Goal: Information Seeking & Learning: Learn about a topic

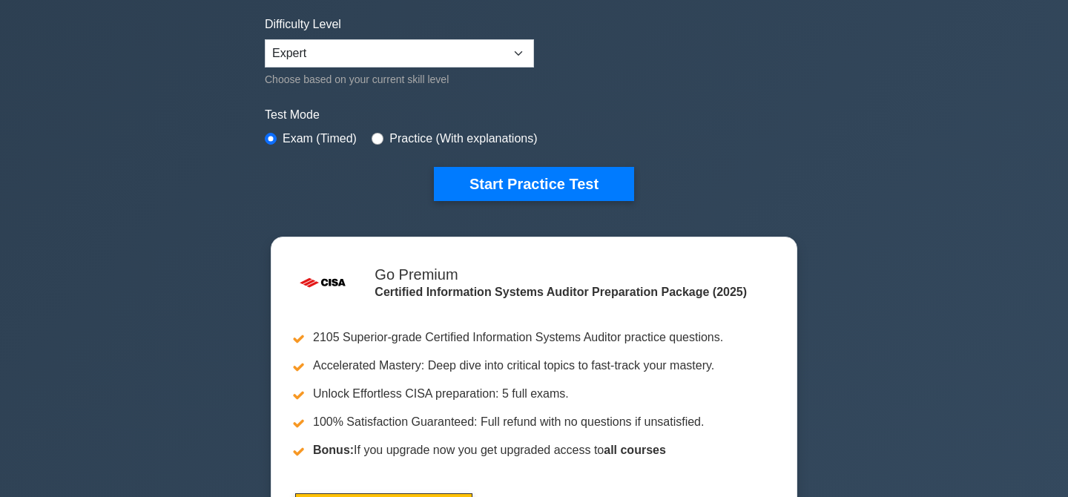
scroll to position [364, 0]
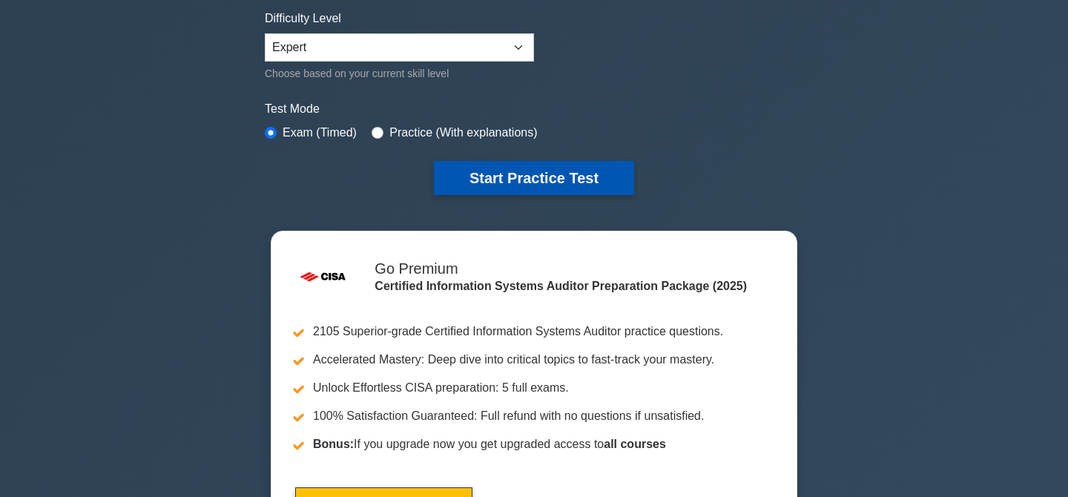
click at [494, 187] on button "Start Practice Test" at bounding box center [534, 178] width 200 height 34
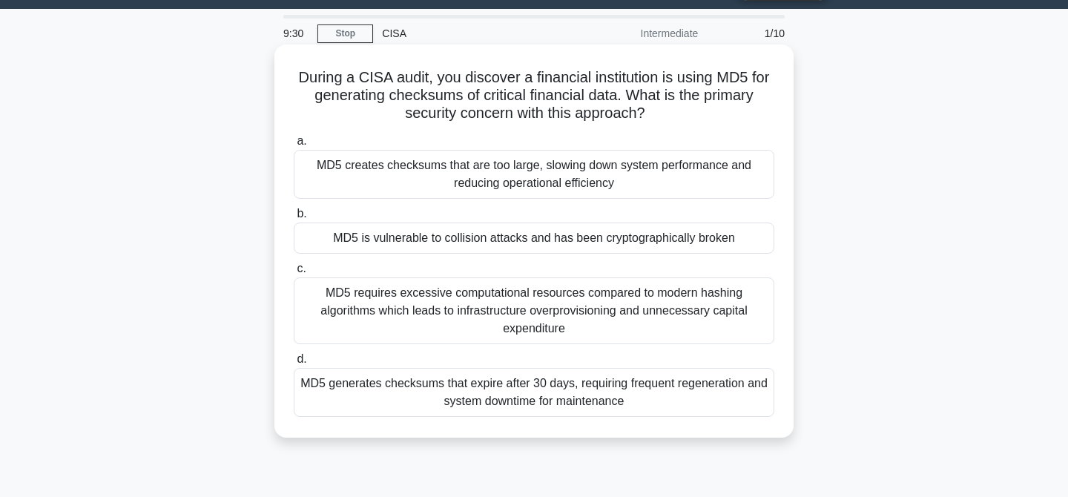
scroll to position [40, 0]
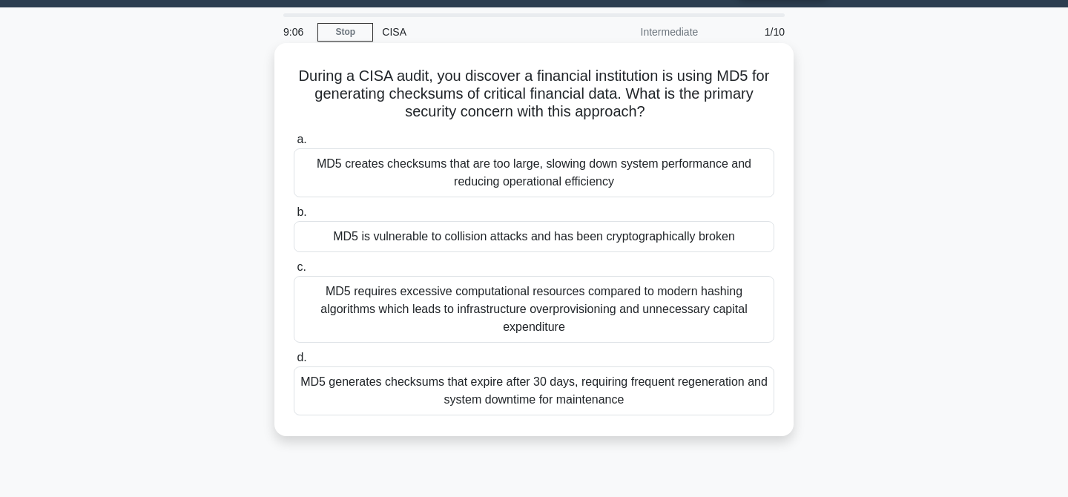
click at [540, 241] on div "MD5 is vulnerable to collision attacks and has been cryptographically broken" at bounding box center [534, 236] width 480 height 31
click at [294, 217] on input "b. MD5 is vulnerable to collision attacks and has been cryptographically broken" at bounding box center [294, 213] width 0 height 10
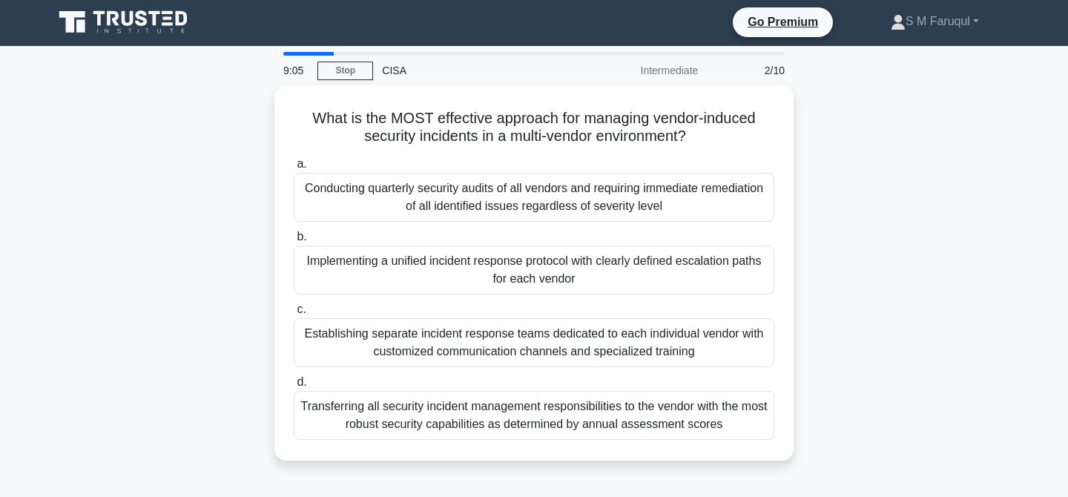
scroll to position [0, 0]
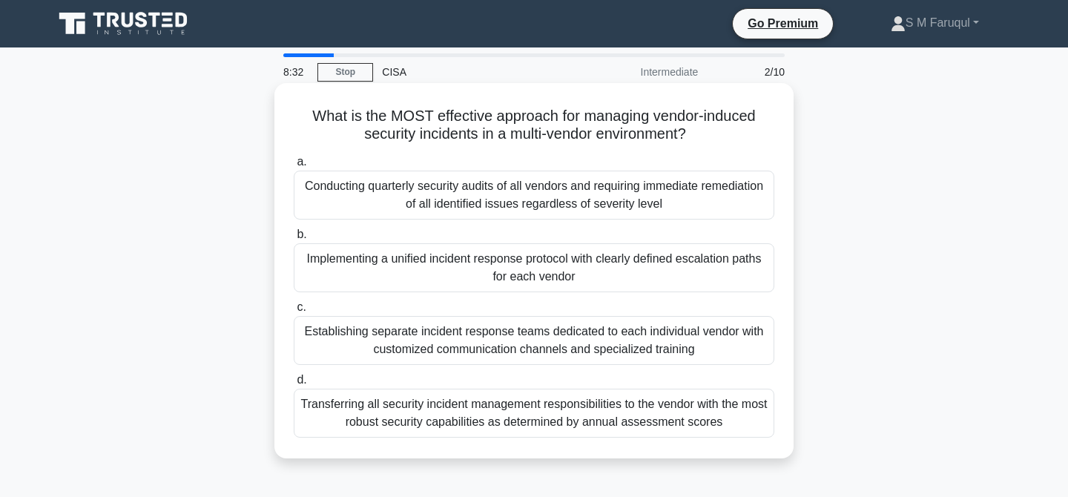
click at [538, 194] on div "Conducting quarterly security audits of all vendors and requiring immediate rem…" at bounding box center [534, 195] width 480 height 49
click at [294, 167] on input "a. Conducting quarterly security audits of all vendors and requiring immediate …" at bounding box center [294, 162] width 0 height 10
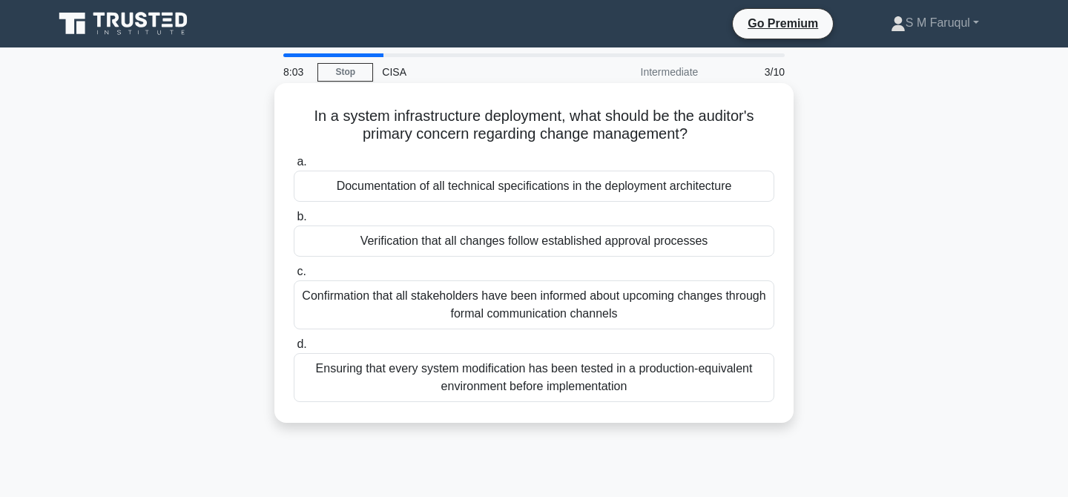
click at [589, 242] on div "Verification that all changes follow established approval processes" at bounding box center [534, 240] width 480 height 31
click at [294, 222] on input "b. Verification that all changes follow established approval processes" at bounding box center [294, 217] width 0 height 10
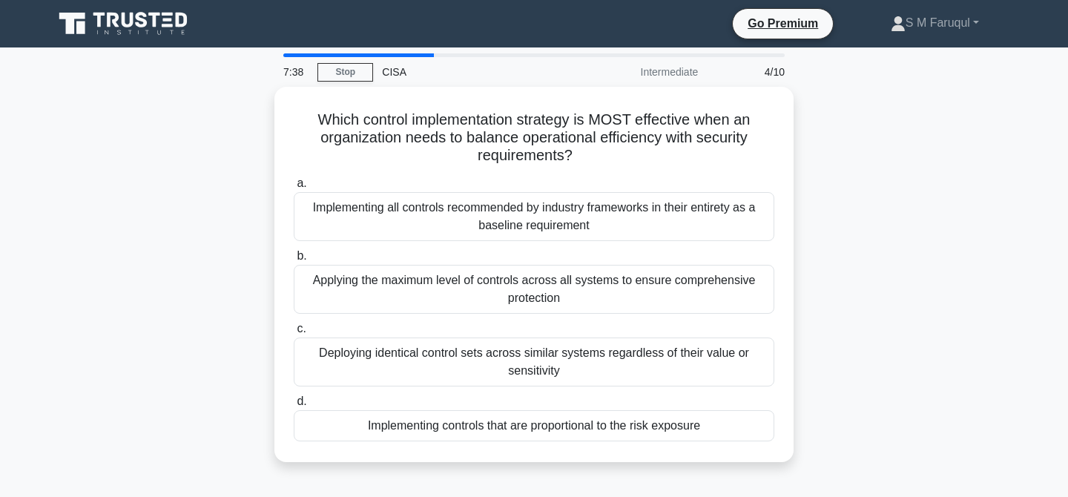
scroll to position [32, 0]
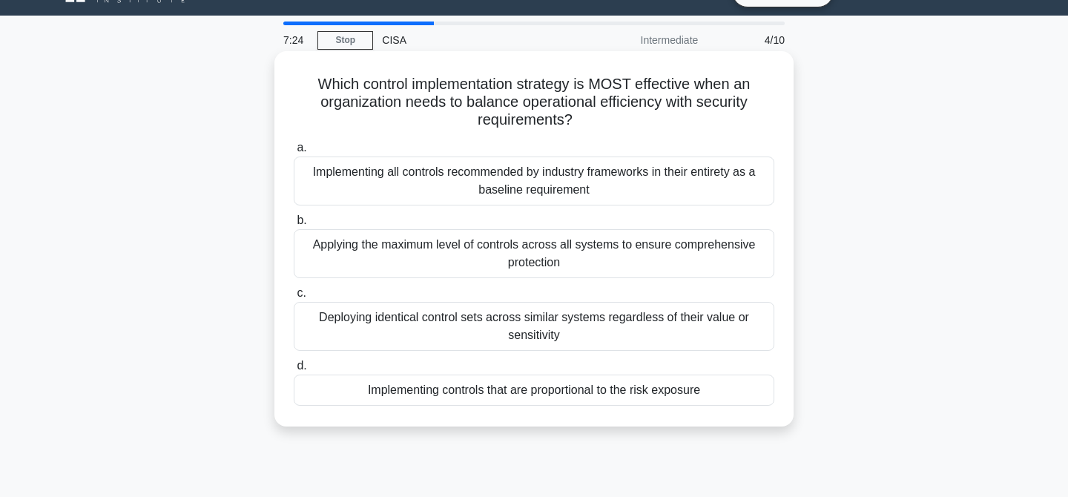
click at [672, 394] on div "Implementing controls that are proportional to the risk exposure" at bounding box center [534, 389] width 480 height 31
click at [294, 371] on input "d. Implementing controls that are proportional to the risk exposure" at bounding box center [294, 366] width 0 height 10
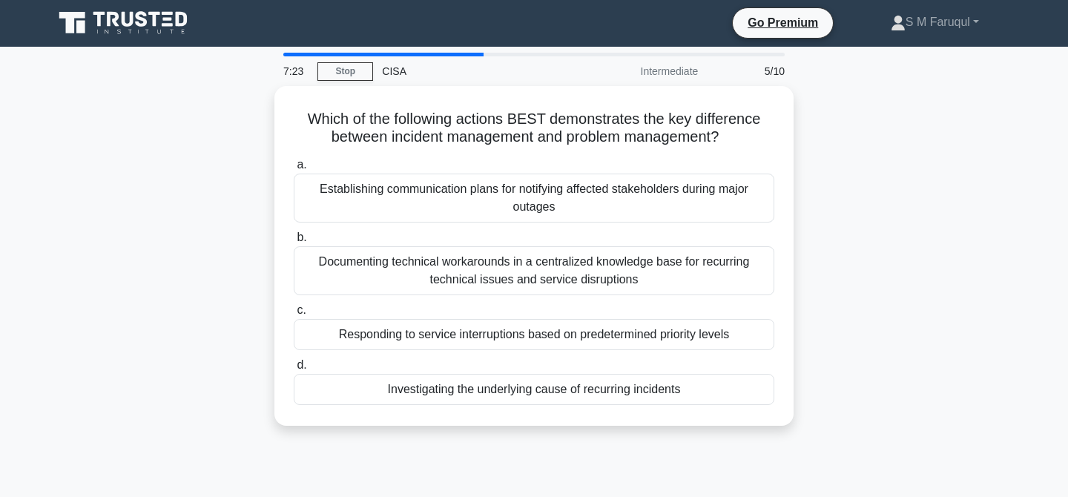
scroll to position [0, 0]
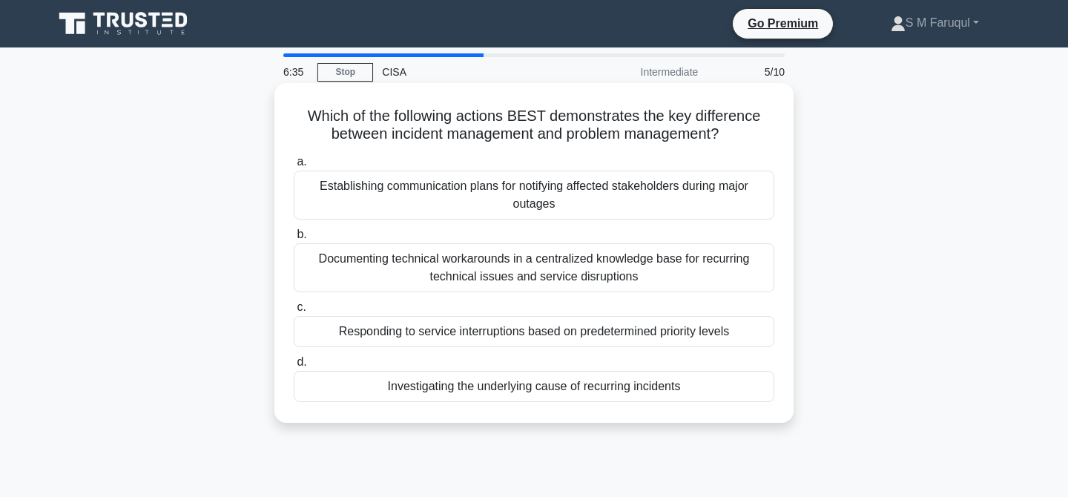
click at [612, 331] on div "Responding to service interruptions based on predetermined priority levels" at bounding box center [534, 331] width 480 height 31
click at [294, 312] on input "c. Responding to service interruptions based on predetermined priority levels" at bounding box center [294, 308] width 0 height 10
